Goal: Transaction & Acquisition: Purchase product/service

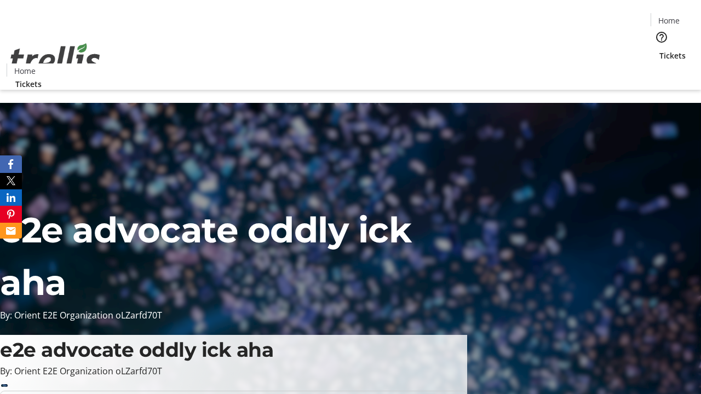
click at [659, 50] on span "Tickets" at bounding box center [672, 55] width 26 height 11
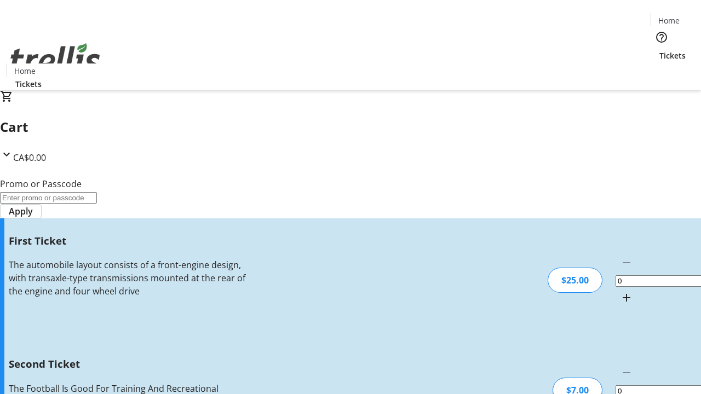
click at [620, 291] on mat-icon "Increment by one" at bounding box center [626, 297] width 13 height 13
type input "1"
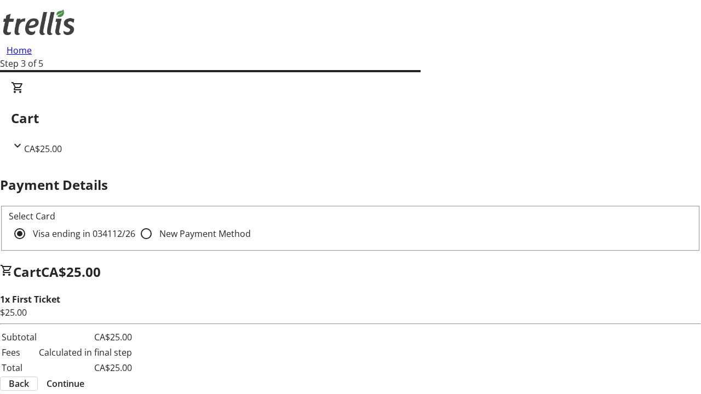
click at [135, 223] on input "New Payment Method" at bounding box center [146, 234] width 22 height 22
radio input "true"
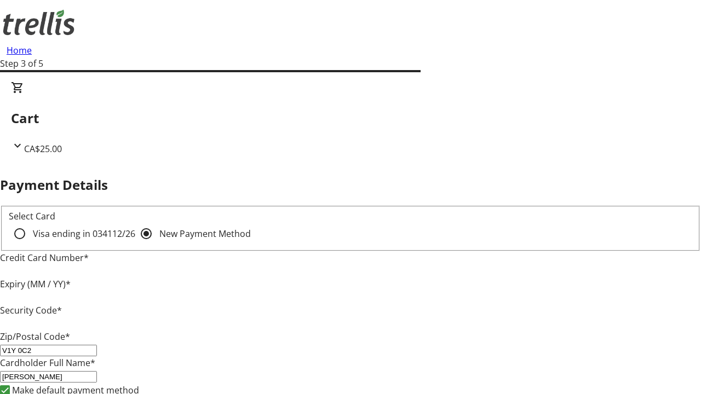
type input "V1Y 0C2"
